Goal: Find contact information: Find contact information

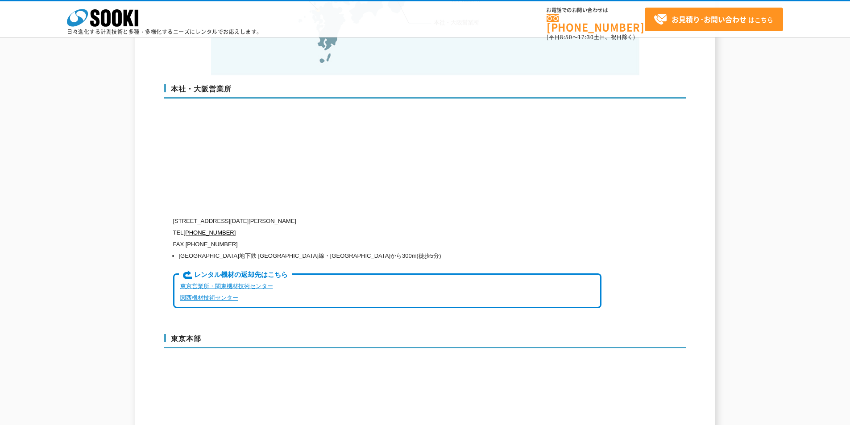
scroll to position [2186, 0]
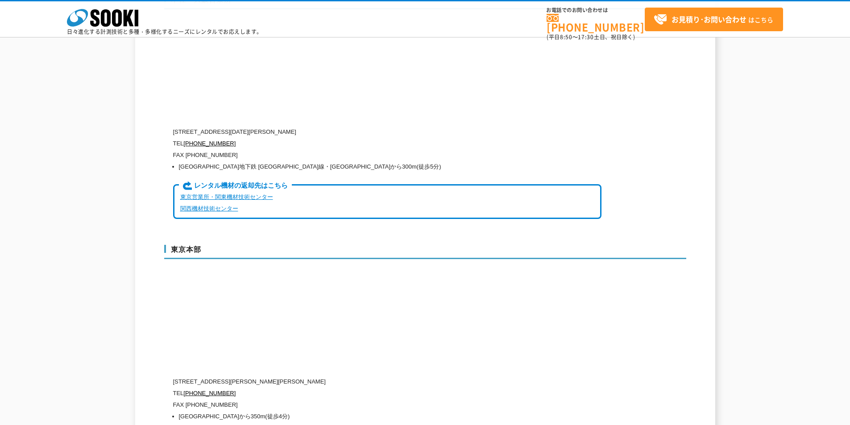
click at [251, 194] on link "東京営業所・関東機材技術センター" at bounding box center [226, 197] width 93 height 7
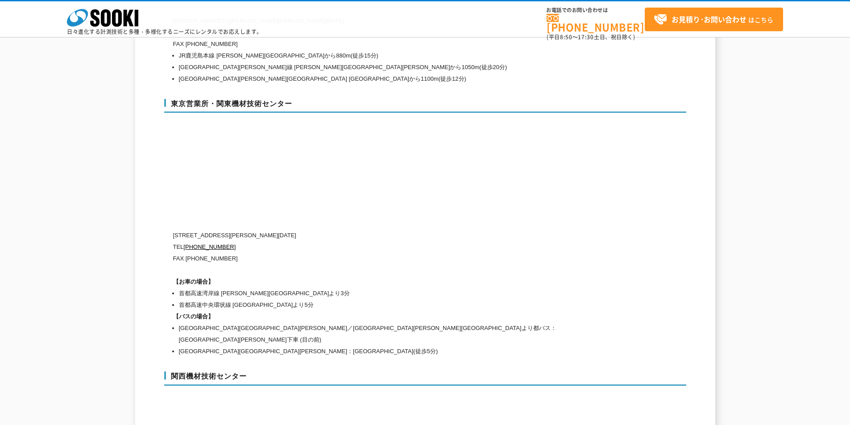
scroll to position [3769, 0]
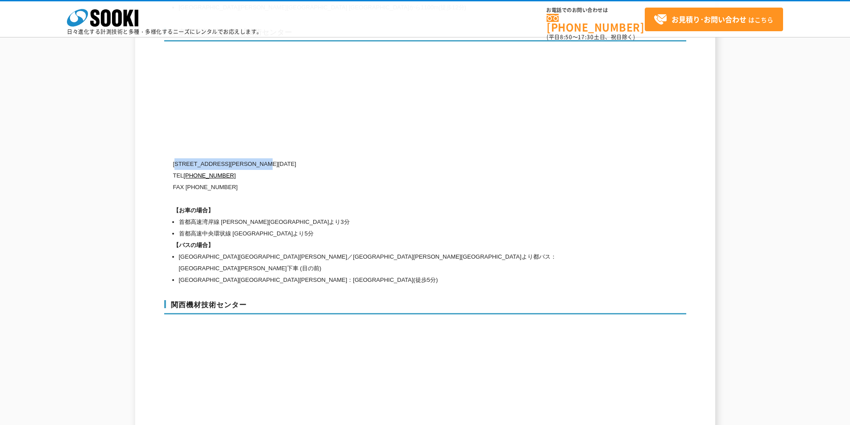
drag, startPoint x: 224, startPoint y: 145, endPoint x: 289, endPoint y: 142, distance: 65.2
click at [289, 158] on p "[STREET_ADDRESS][PERSON_NAME][DATE]" at bounding box center [387, 164] width 428 height 12
